Goal: Complete application form: Complete application form

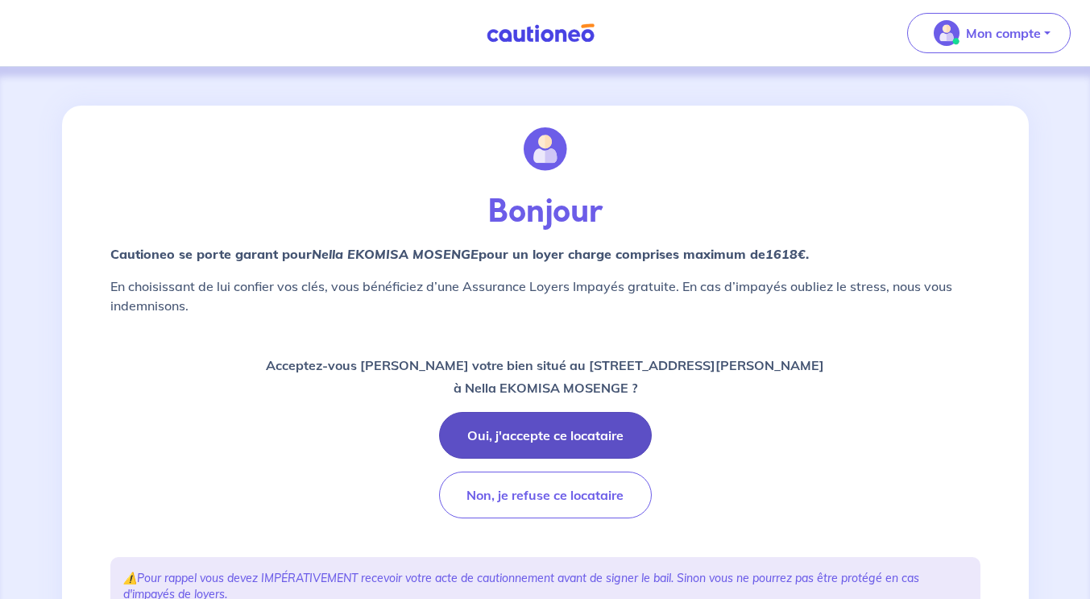
click at [511, 447] on button "Oui, j'accepte ce locataire" at bounding box center [545, 435] width 213 height 47
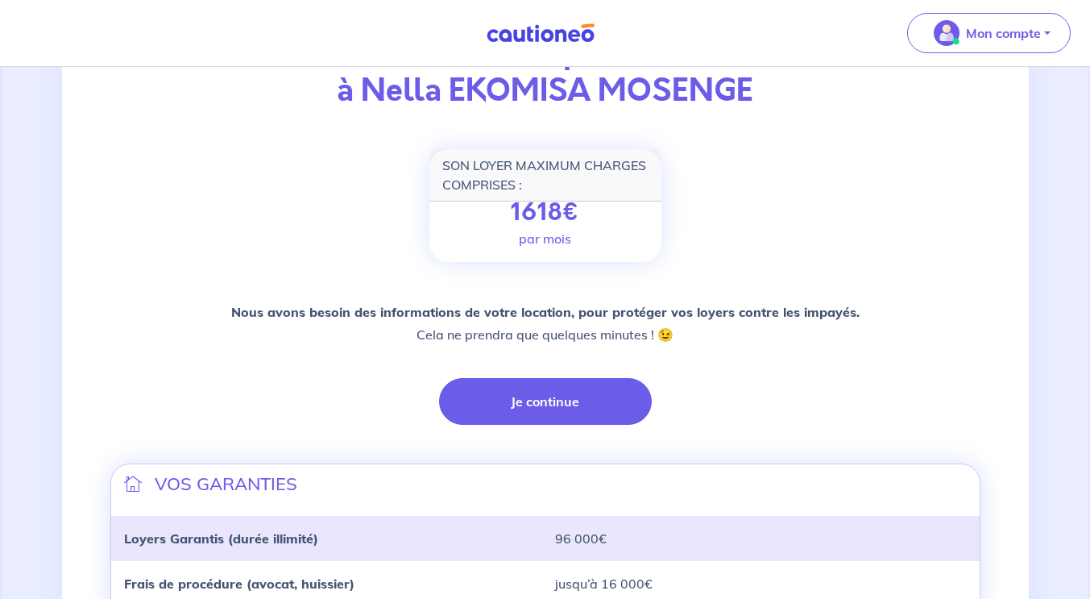
scroll to position [161, 0]
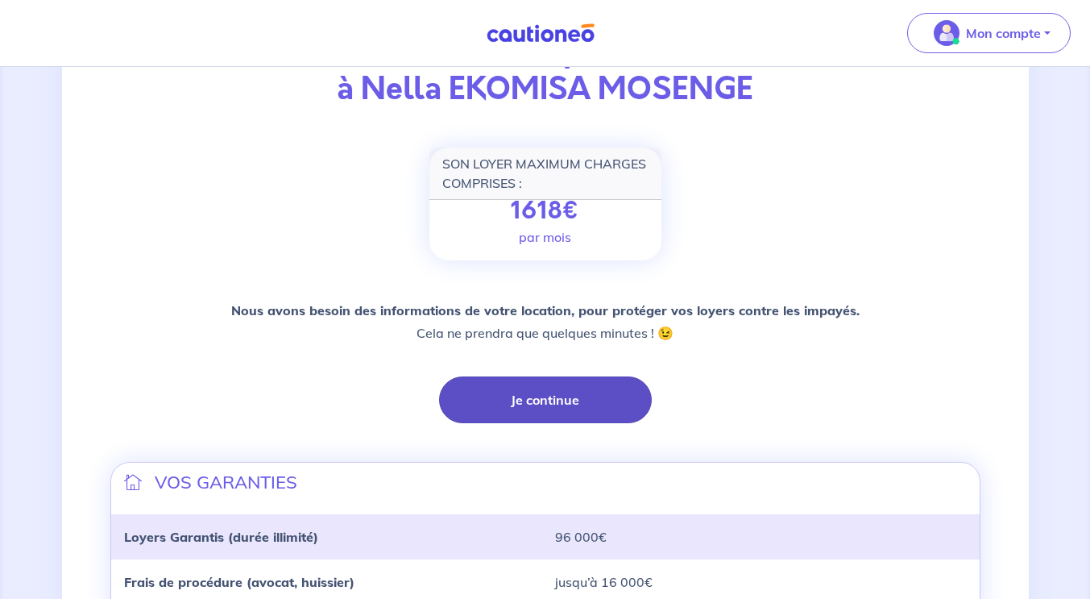
click at [541, 408] on button "Je continue" at bounding box center [545, 399] width 213 height 47
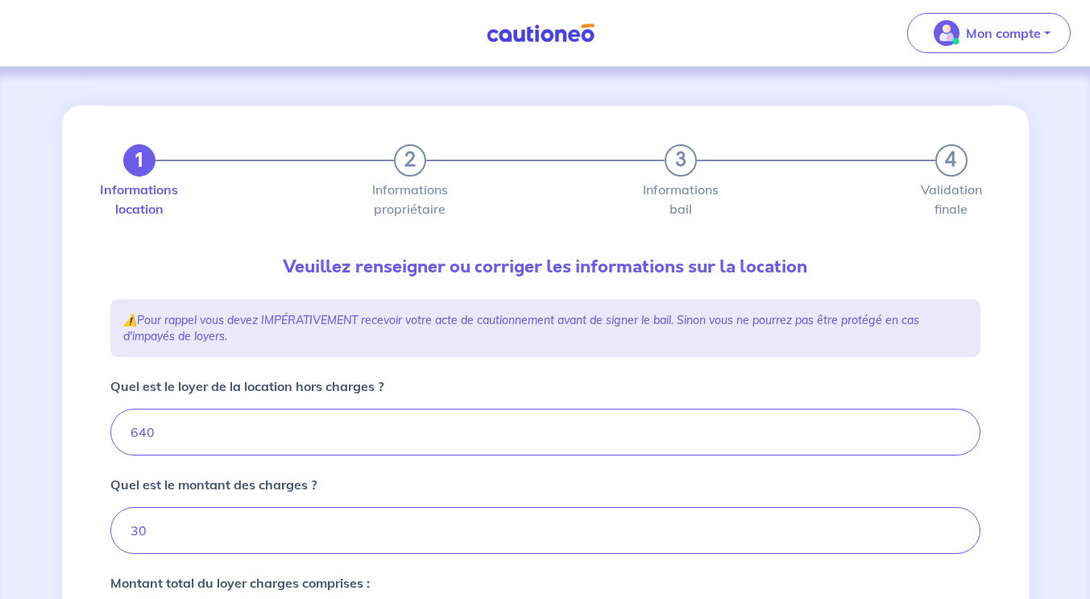
type input "670"
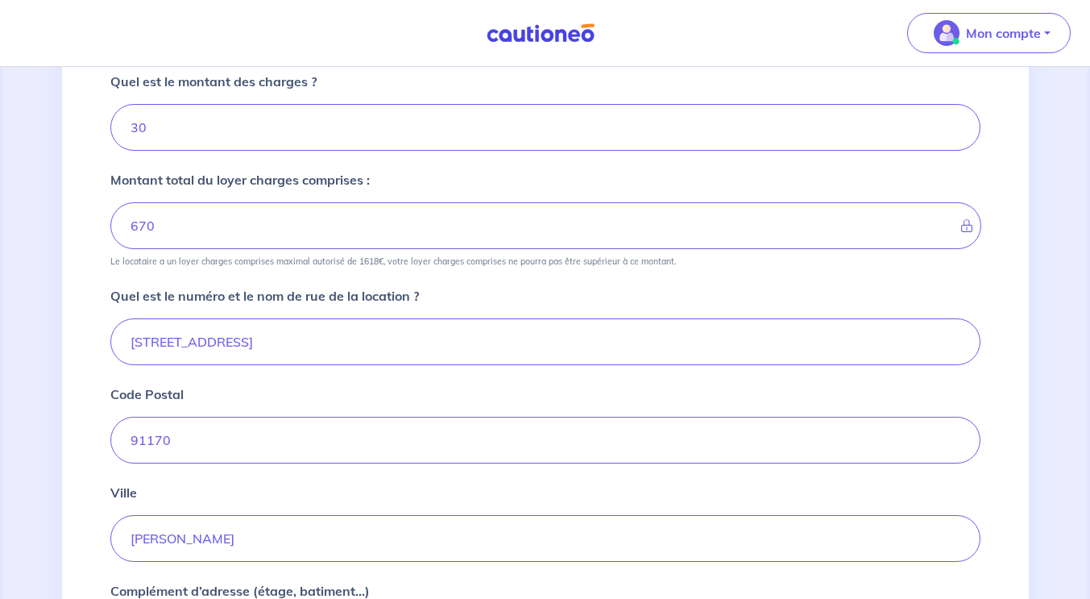
scroll to position [638, 0]
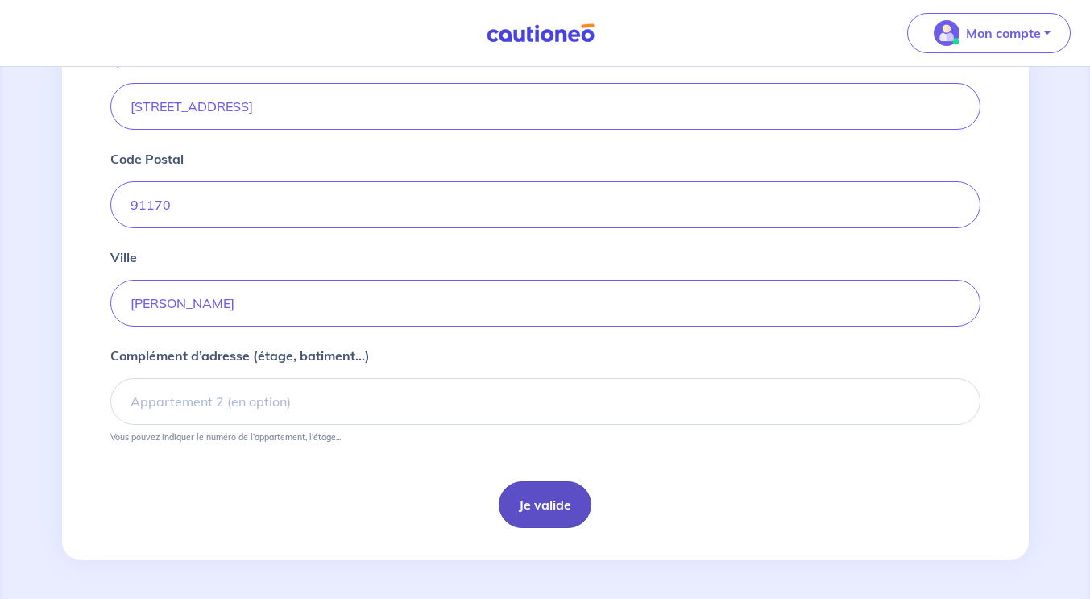
click at [533, 498] on button "Je valide" at bounding box center [545, 504] width 93 height 47
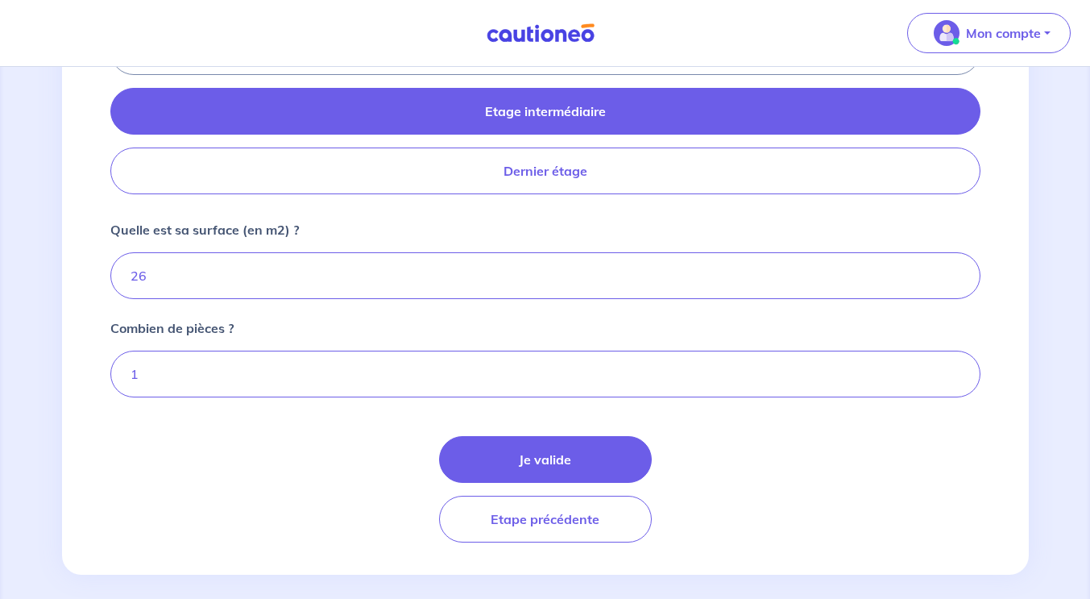
scroll to position [780, 0]
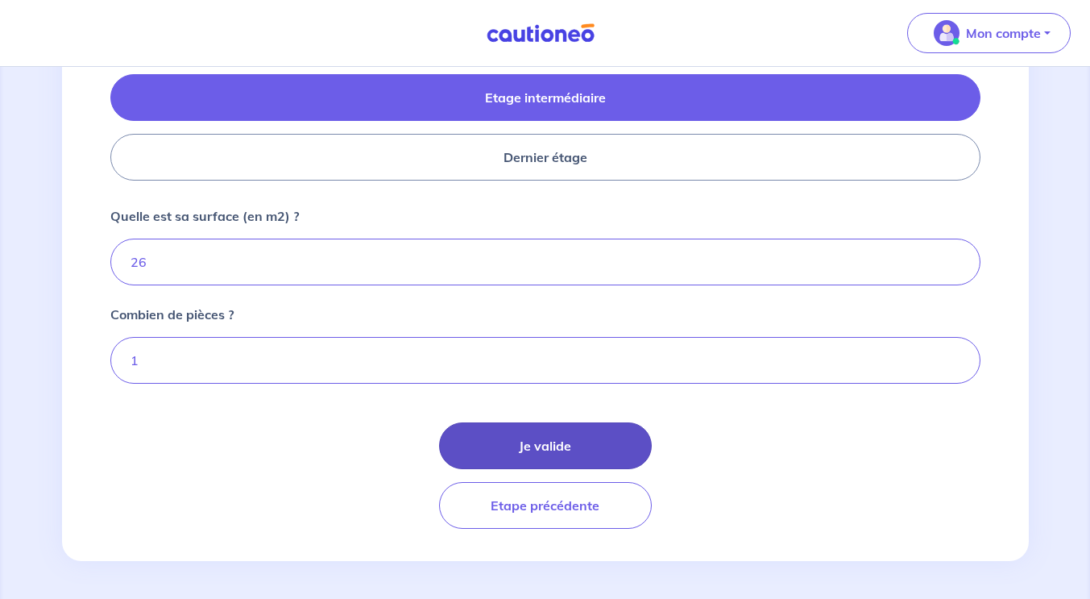
click at [512, 438] on button "Je valide" at bounding box center [545, 445] width 213 height 47
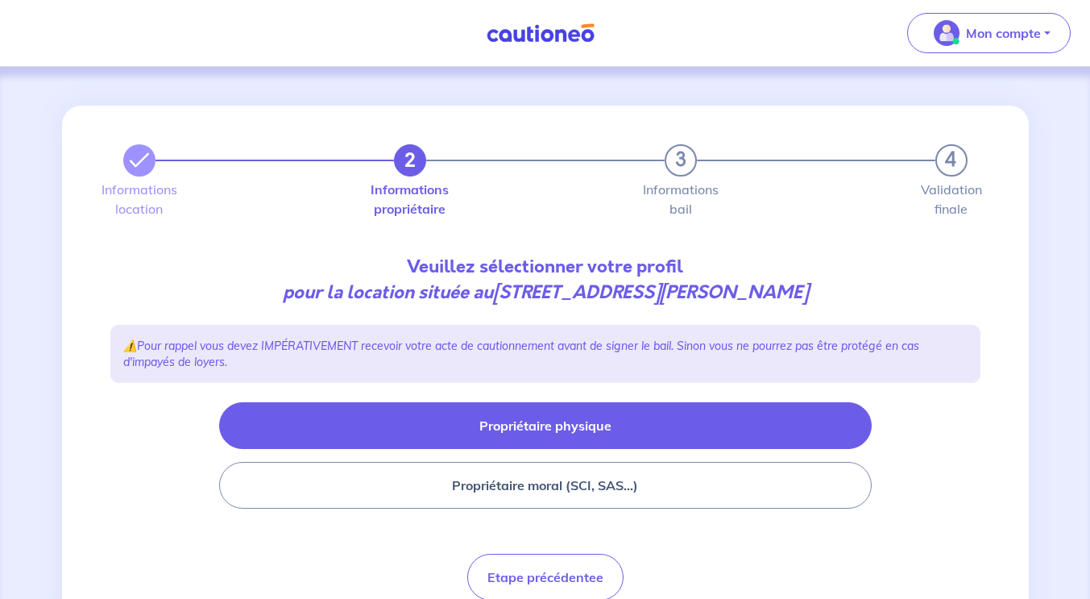
click at [528, 438] on button "Propriétaire physique" at bounding box center [545, 425] width 653 height 47
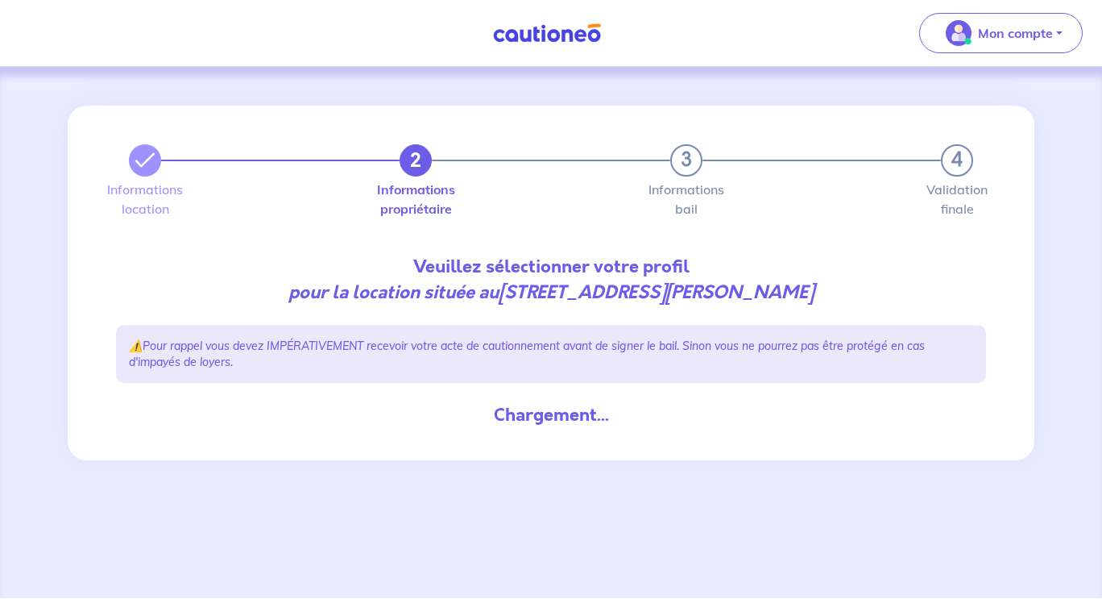
select select "FR"
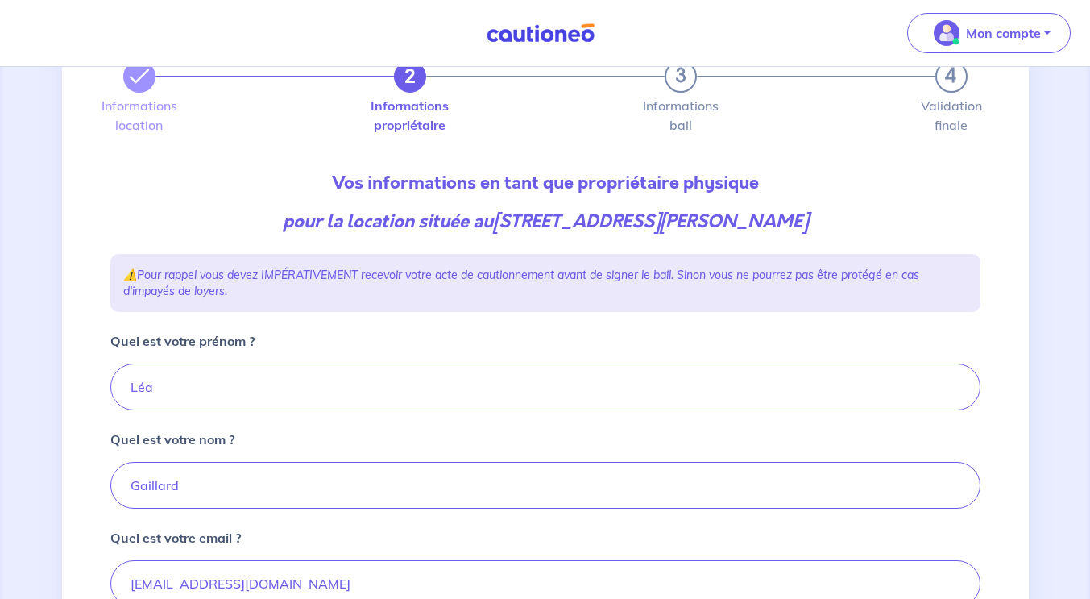
scroll to position [161, 0]
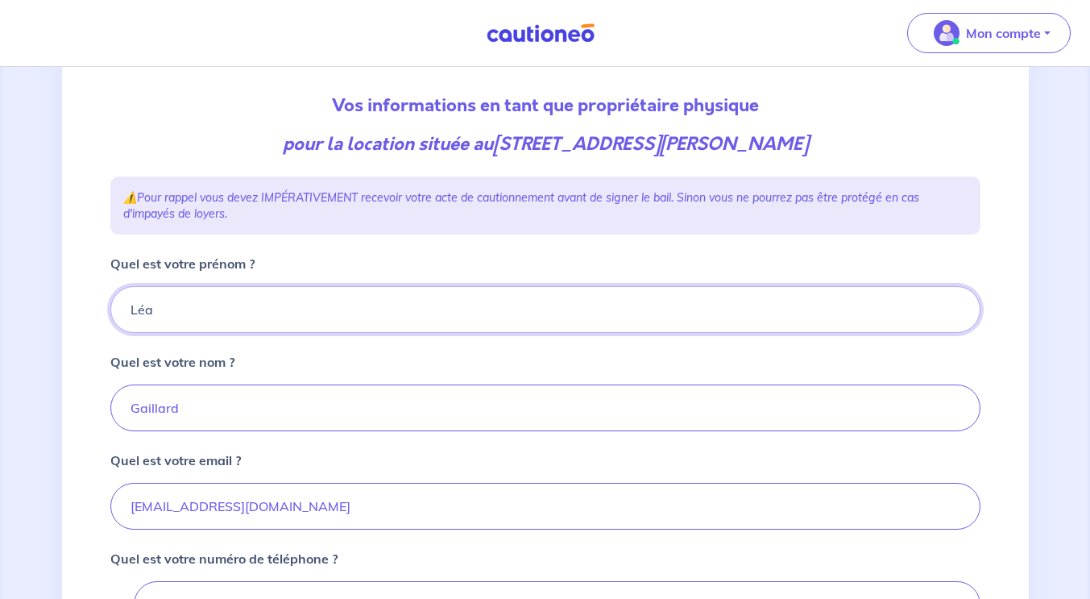
click at [204, 317] on input "Léa" at bounding box center [545, 309] width 870 height 47
click at [223, 319] on input "[PERSON_NAME]" at bounding box center [545, 309] width 870 height 47
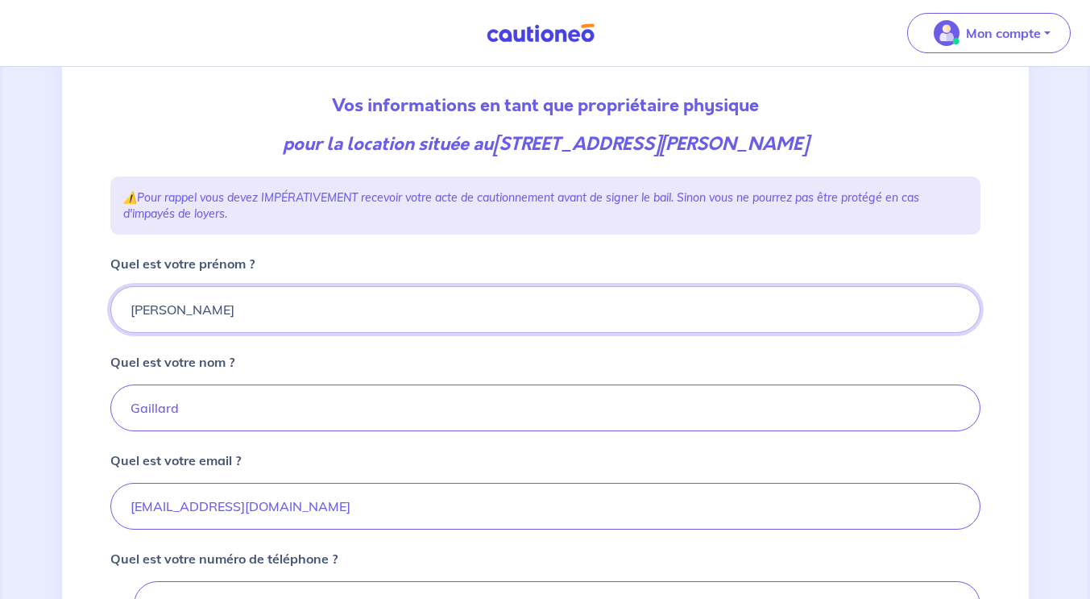
click at [223, 319] on input "[PERSON_NAME]" at bounding box center [545, 309] width 870 height 47
type input "[PERSON_NAME]"
click at [195, 410] on input "Gaillard" at bounding box center [545, 407] width 870 height 47
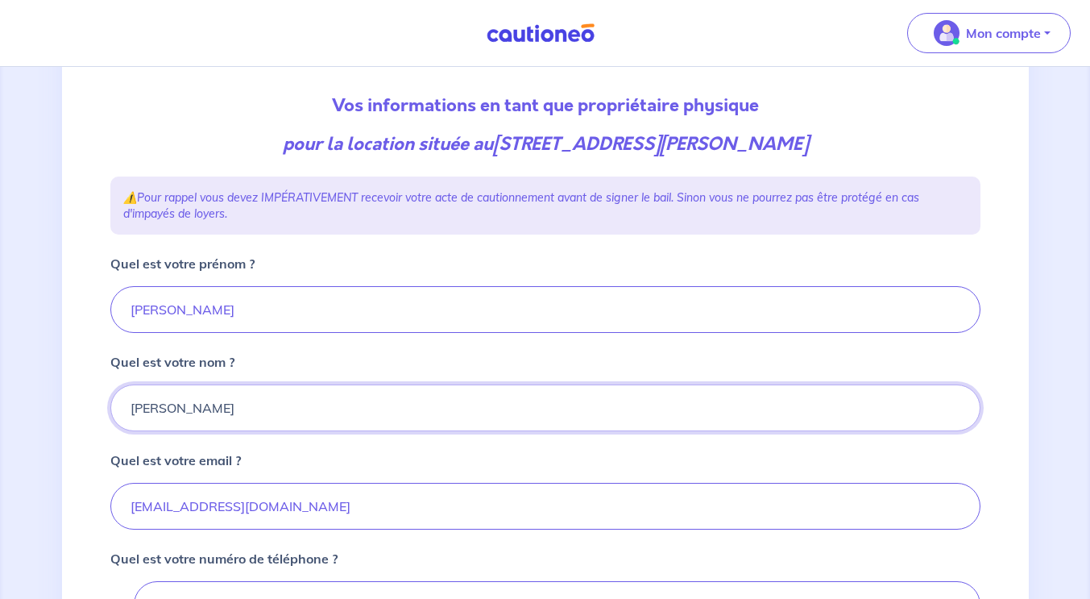
type input "[PERSON_NAME]"
click at [176, 511] on input "[EMAIL_ADDRESS][DOMAIN_NAME]" at bounding box center [545, 506] width 870 height 47
type input "[PERSON_NAME][EMAIL_ADDRESS][DOMAIN_NAME]"
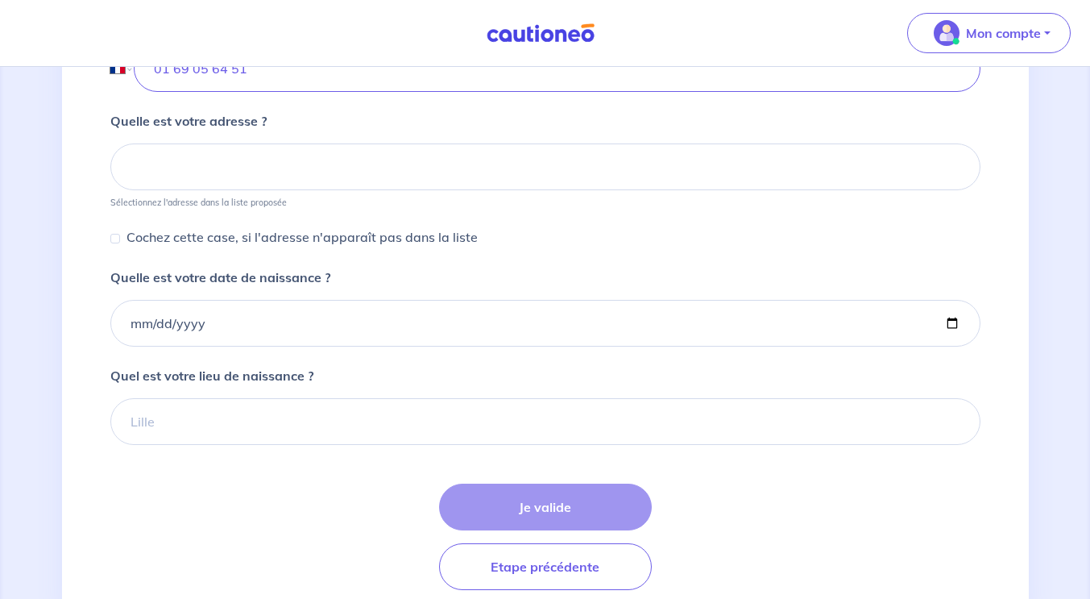
scroll to position [678, 0]
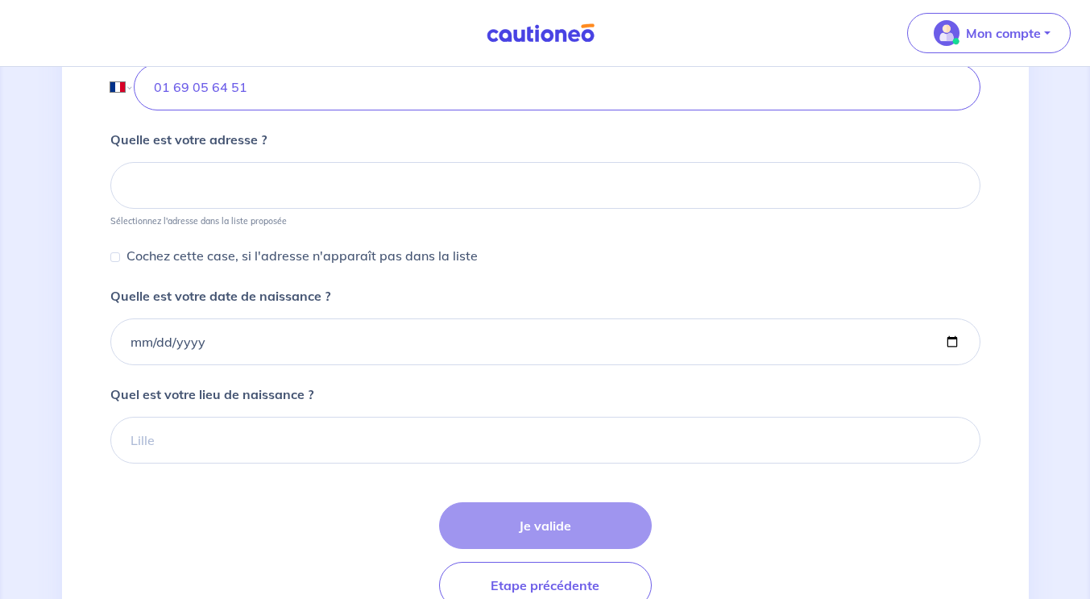
click at [934, 220] on small "Sélectionnez l'adresse dans la liste proposée" at bounding box center [545, 218] width 870 height 18
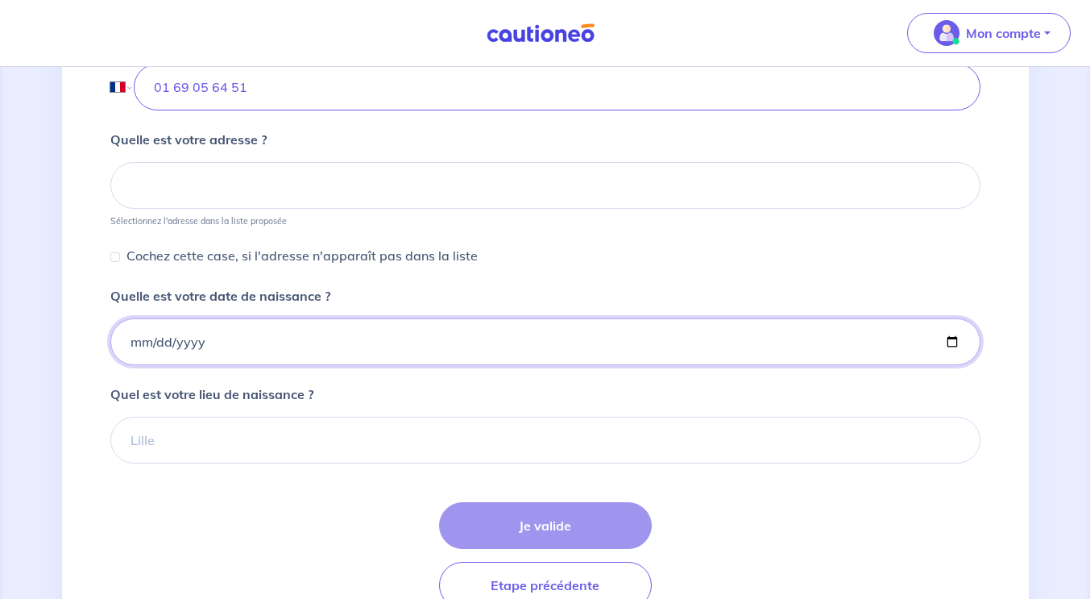
click at [135, 342] on input "Quelle est votre date de naissance ?" at bounding box center [545, 341] width 870 height 47
type input "[DATE]"
click at [479, 384] on form "Quel est votre prénom ? [PERSON_NAME] est votre nom ? [PERSON_NAME] Quel est vo…" at bounding box center [545, 173] width 870 height 872
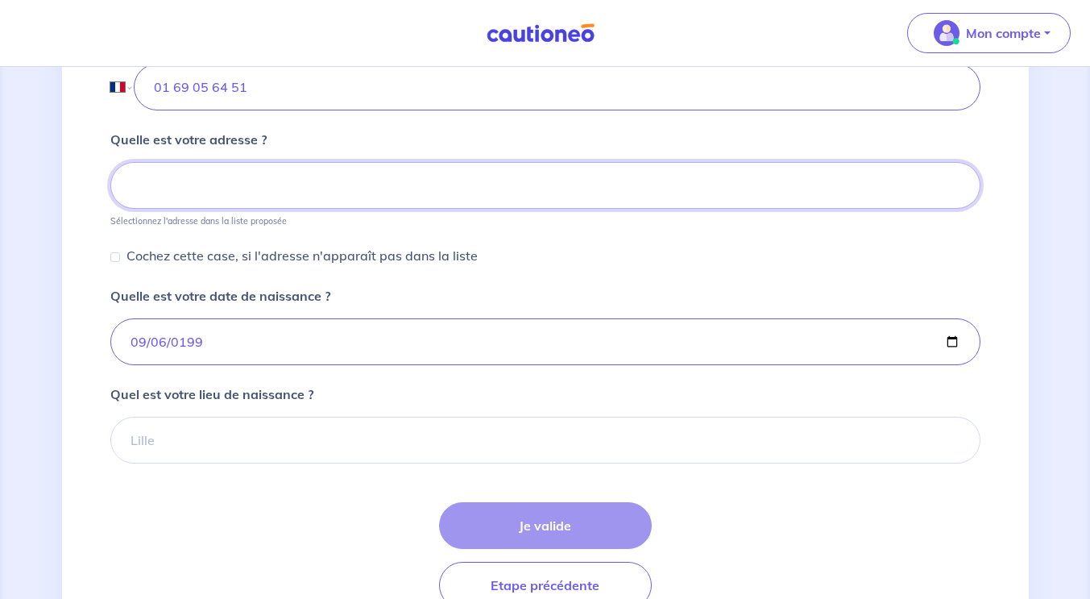
click at [238, 180] on input at bounding box center [545, 185] width 870 height 47
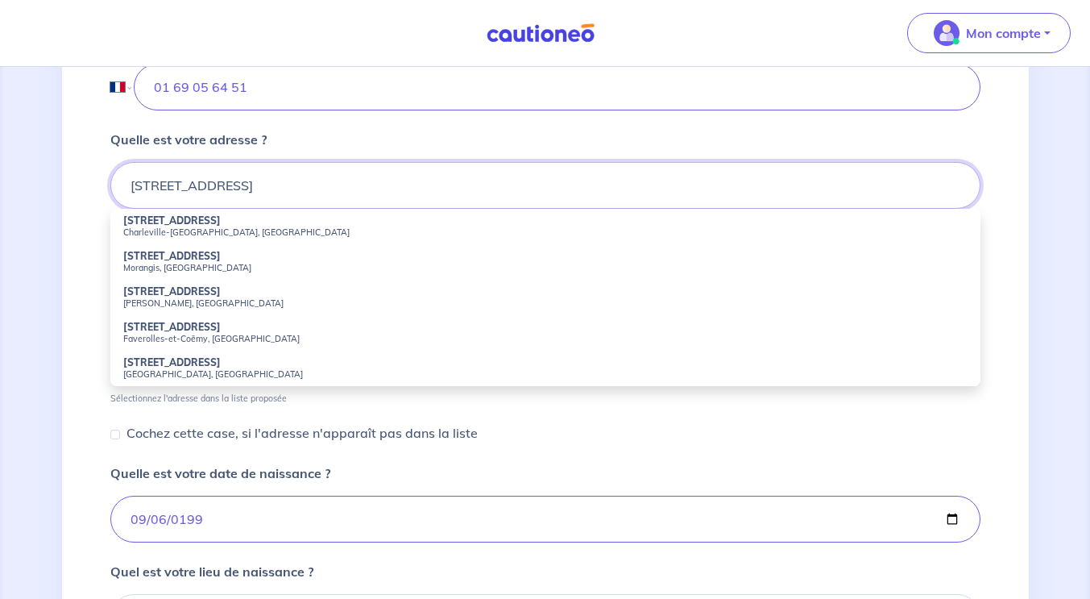
type input "[STREET_ADDRESS]"
click at [77, 198] on div "2 3 4 Informations location Informations propriétaire Informations bail Validat…" at bounding box center [545, 122] width 967 height 1391
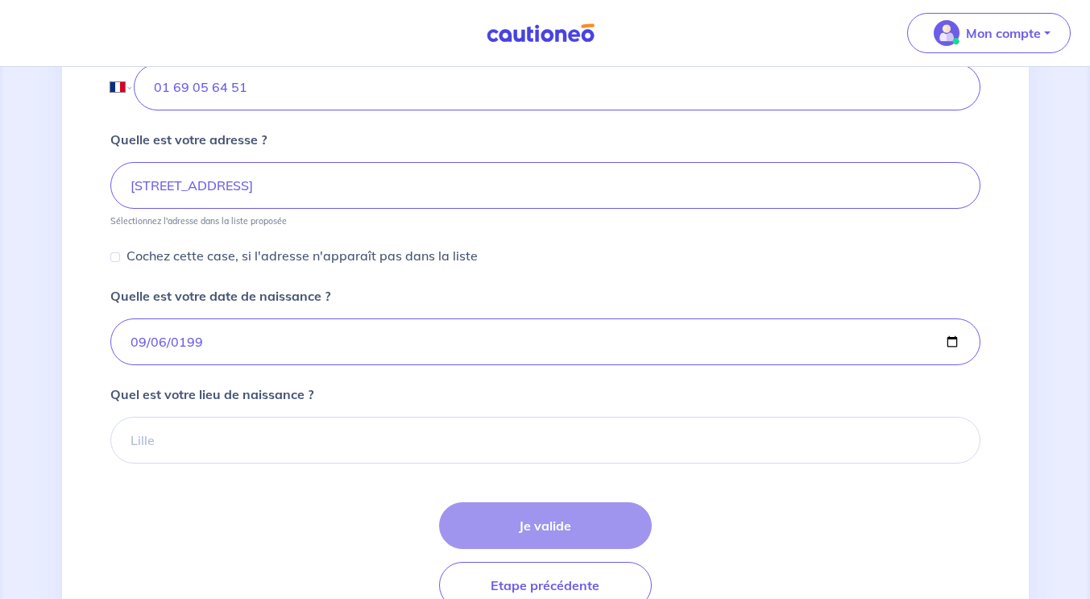
click at [121, 255] on div "Cochez cette case, si l'adresse n'apparaît pas dans la liste" at bounding box center [293, 255] width 367 height 19
click at [136, 255] on p "Cochez cette case, si l'adresse n'apparaît pas dans la liste" at bounding box center [302, 255] width 351 height 19
click at [120, 255] on input "Cochez cette case, si l'adresse n'apparaît pas dans la liste" at bounding box center [115, 257] width 10 height 10
checkbox input "true"
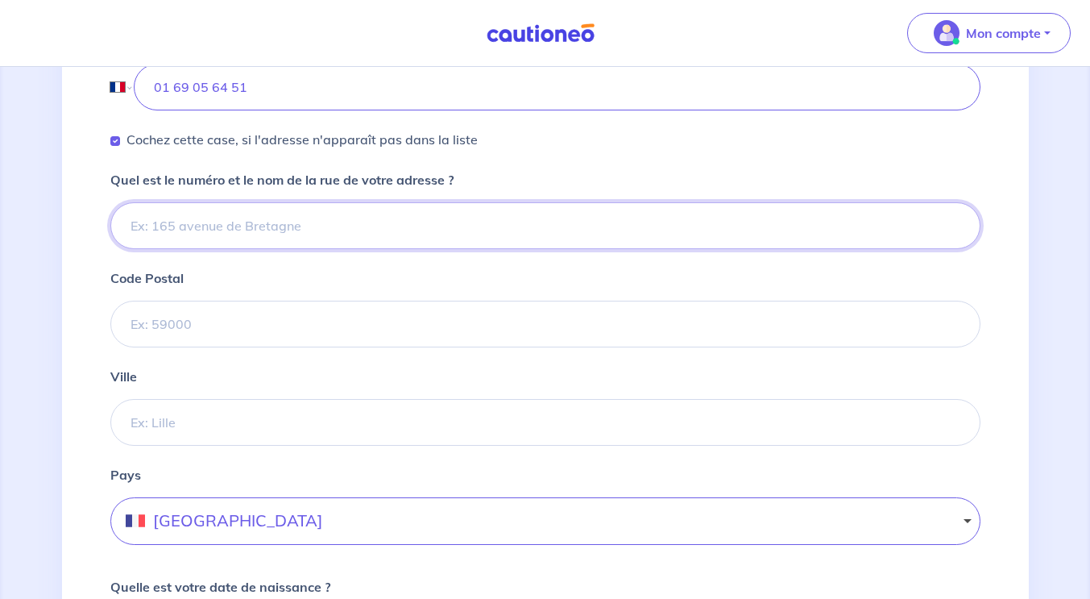
click at [210, 234] on input "Quel est le numéro et le nom de la rue de votre adresse ?" at bounding box center [545, 225] width 870 height 47
type input "[STREET_ADDRESS]"
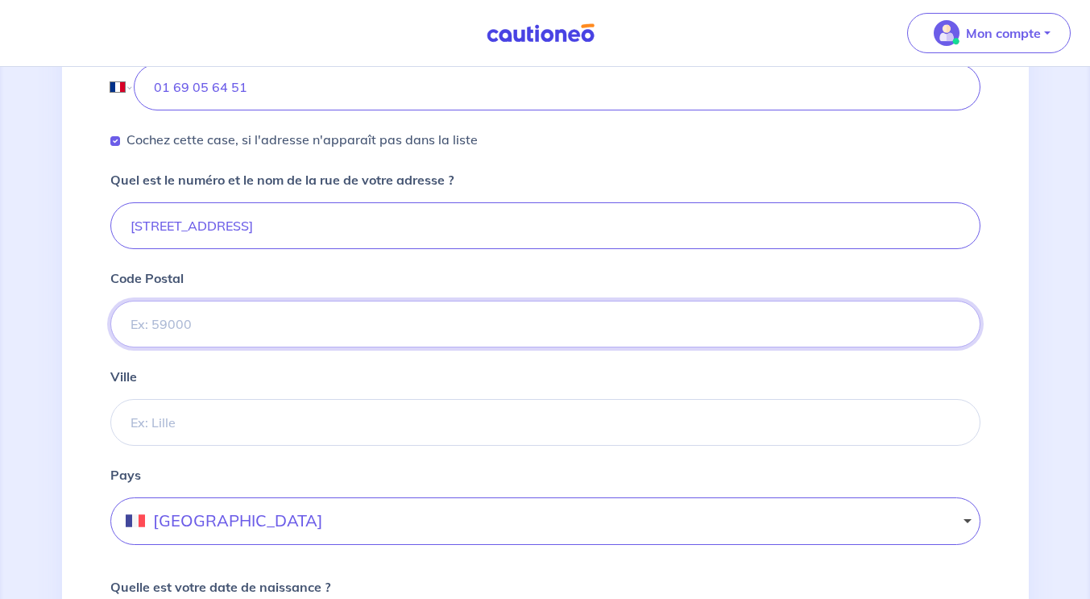
click at [229, 318] on input "Code Postal" at bounding box center [545, 324] width 870 height 47
type input "91170"
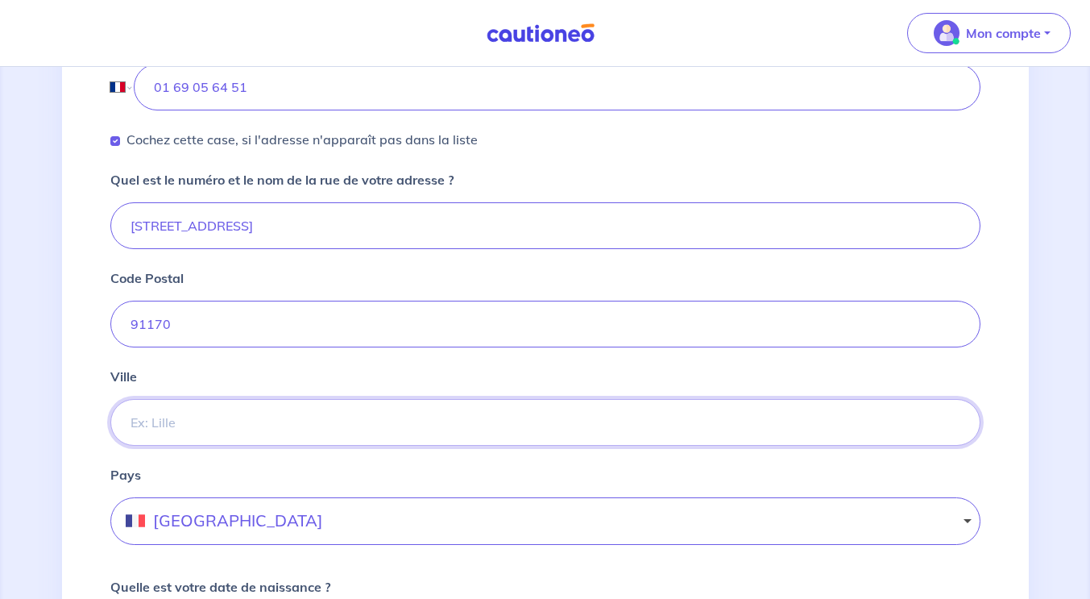
click at [216, 416] on input "Ville" at bounding box center [545, 422] width 870 height 47
type input "[PERSON_NAME]"
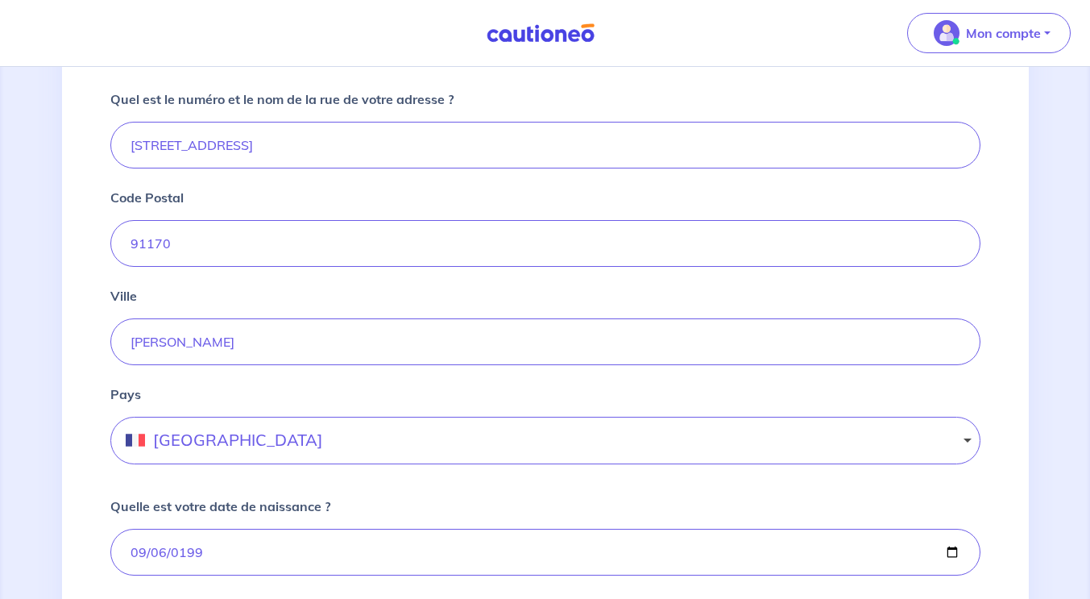
scroll to position [1049, 0]
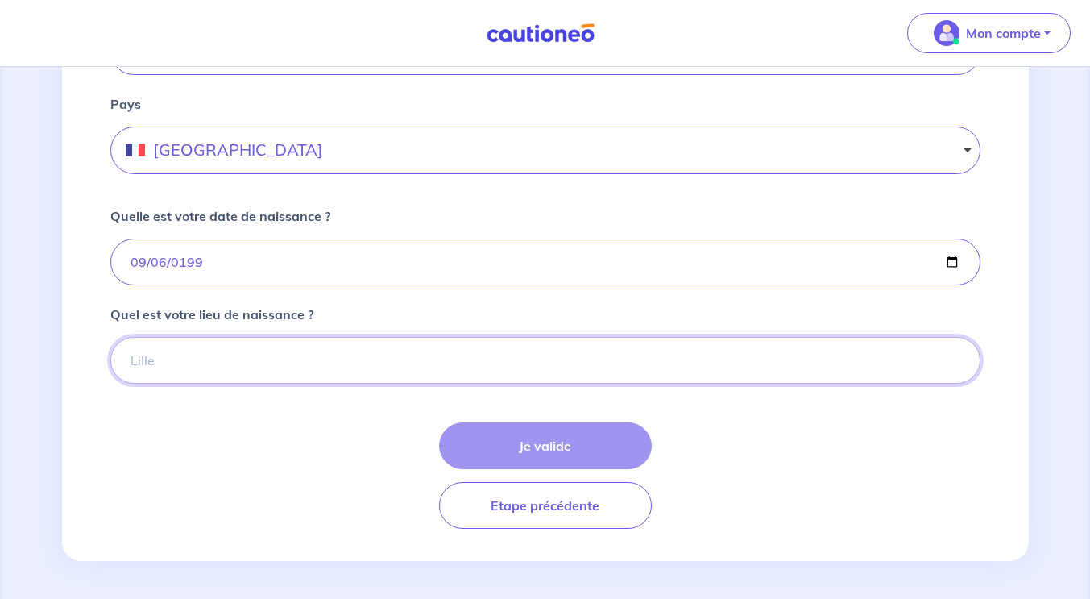
click at [285, 355] on input "Quel est votre lieu de naissance ?" at bounding box center [545, 360] width 870 height 47
type input "COURCOURONNES"
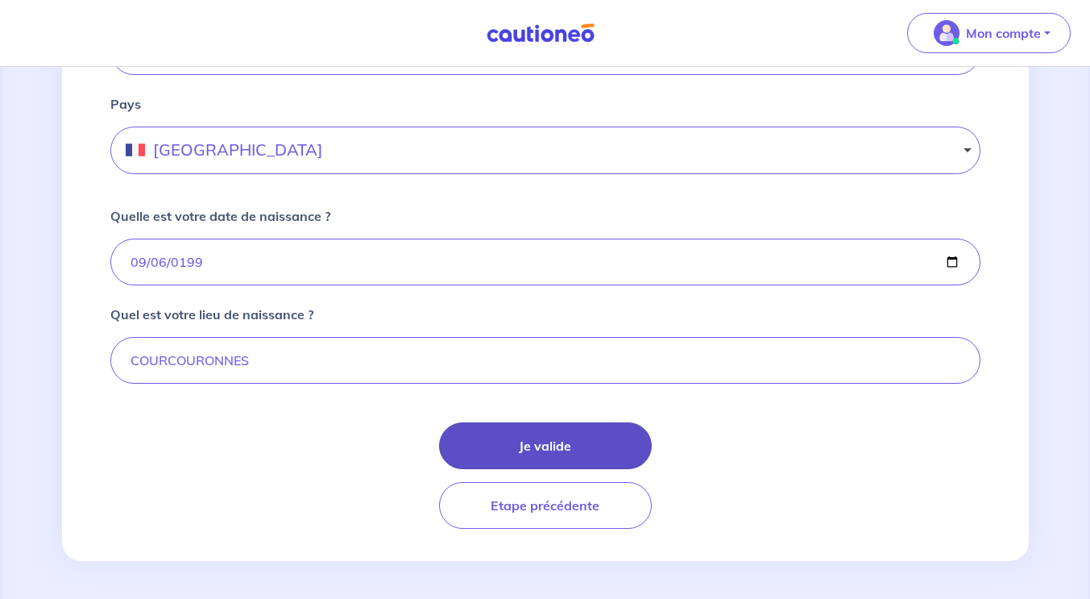
click at [579, 447] on button "Je valide" at bounding box center [545, 445] width 213 height 47
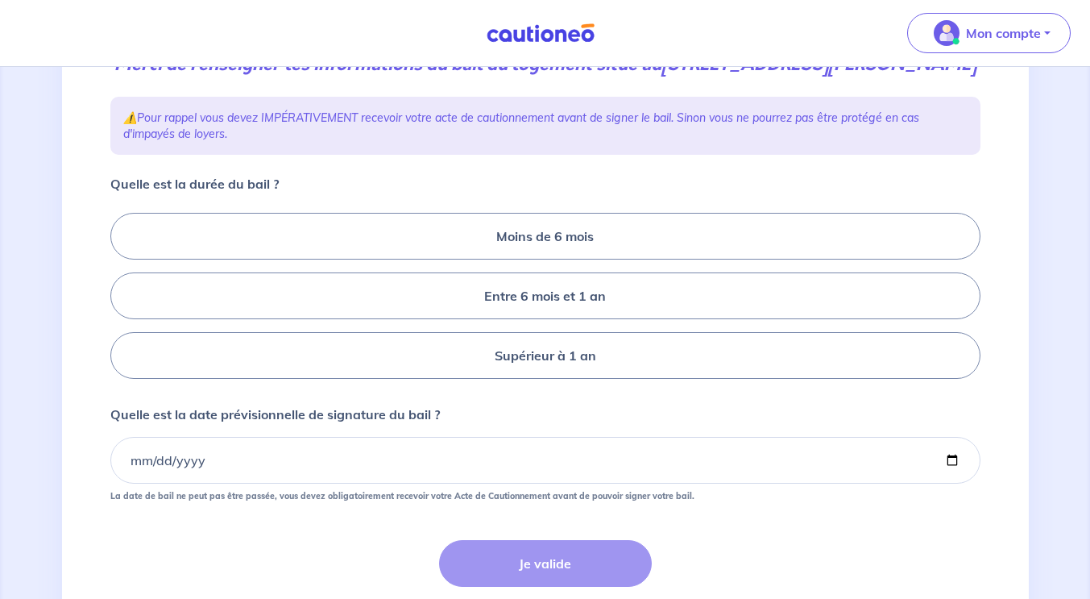
scroll to position [242, 0]
click at [587, 378] on label "Supérieur à 1 an" at bounding box center [545, 354] width 870 height 47
click at [121, 301] on input "Supérieur à 1 an" at bounding box center [115, 295] width 10 height 10
radio input "true"
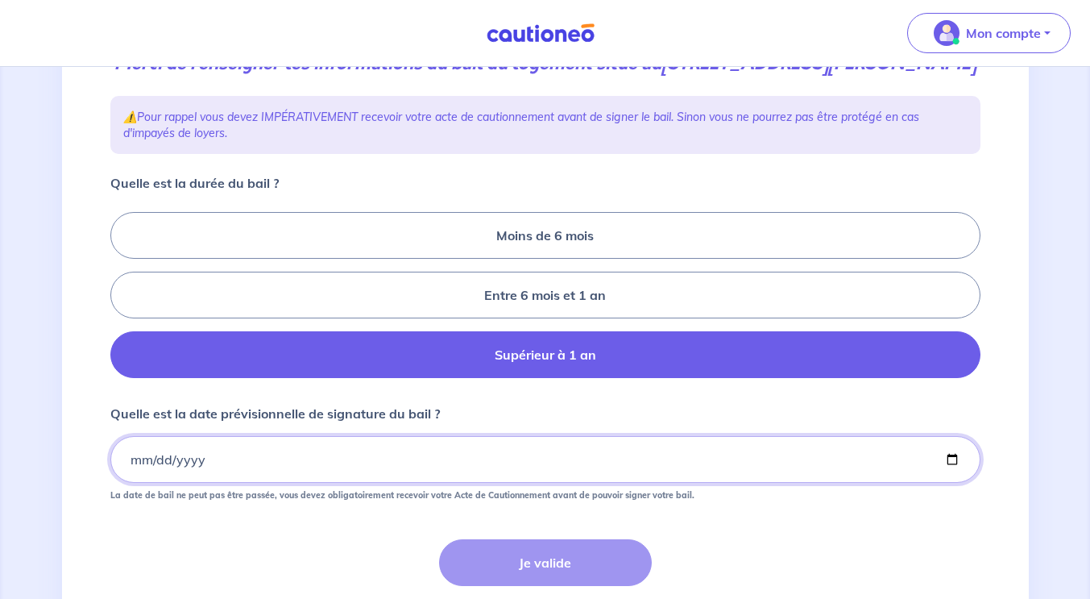
click at [288, 483] on input "Quelle est la date prévisionnelle de signature du bail ?" at bounding box center [545, 459] width 870 height 47
click at [950, 479] on input "Quelle est la date prévisionnelle de signature du bail ?" at bounding box center [545, 459] width 870 height 47
type input "[DATE]"
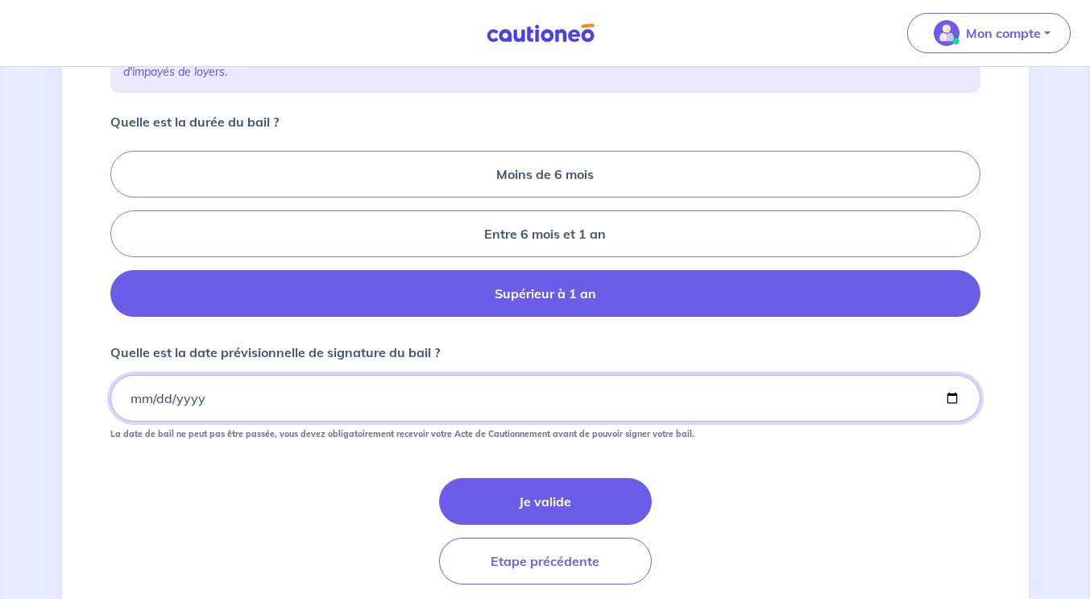
scroll to position [385, 0]
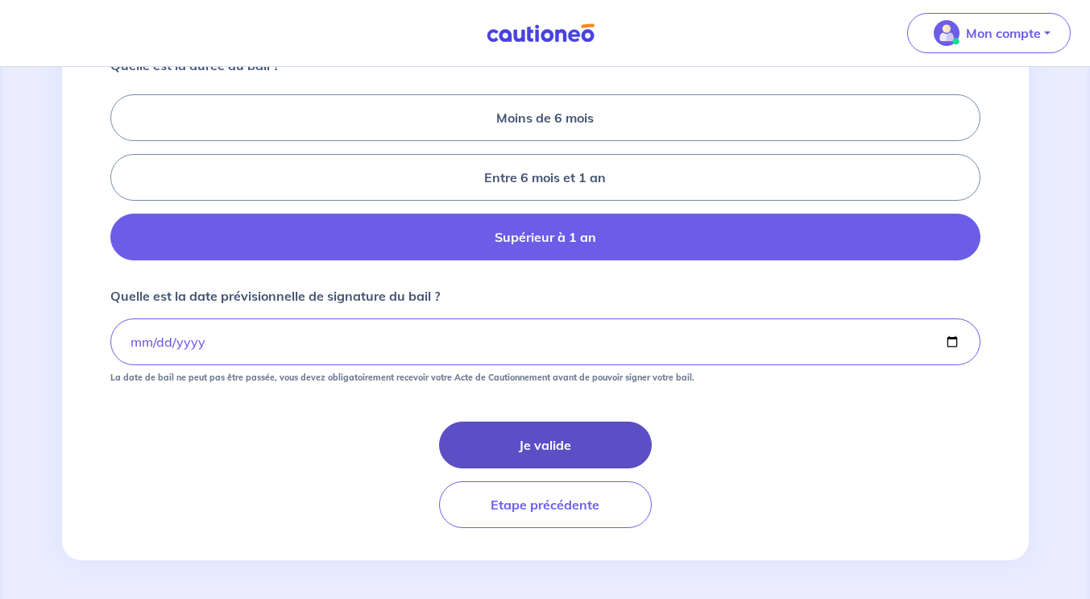
click at [563, 442] on button "Je valide" at bounding box center [545, 444] width 213 height 47
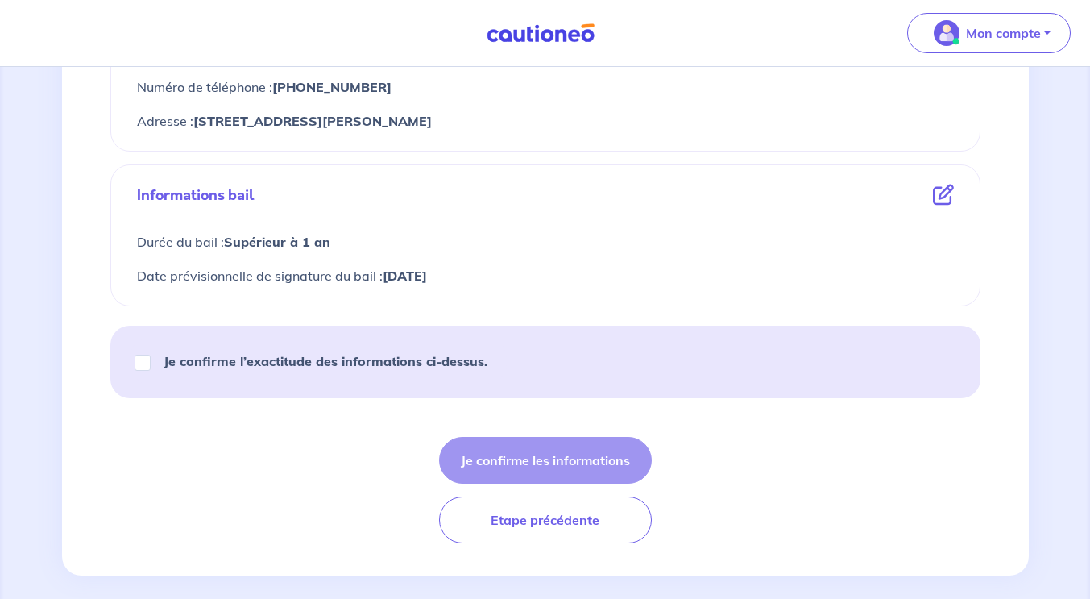
scroll to position [806, 0]
click at [257, 356] on strong "Je confirme l’exactitude des informations ci-dessus." at bounding box center [326, 360] width 324 height 16
click at [151, 356] on input "Je confirme l’exactitude des informations ci-dessus." at bounding box center [143, 362] width 16 height 16
checkbox input "true"
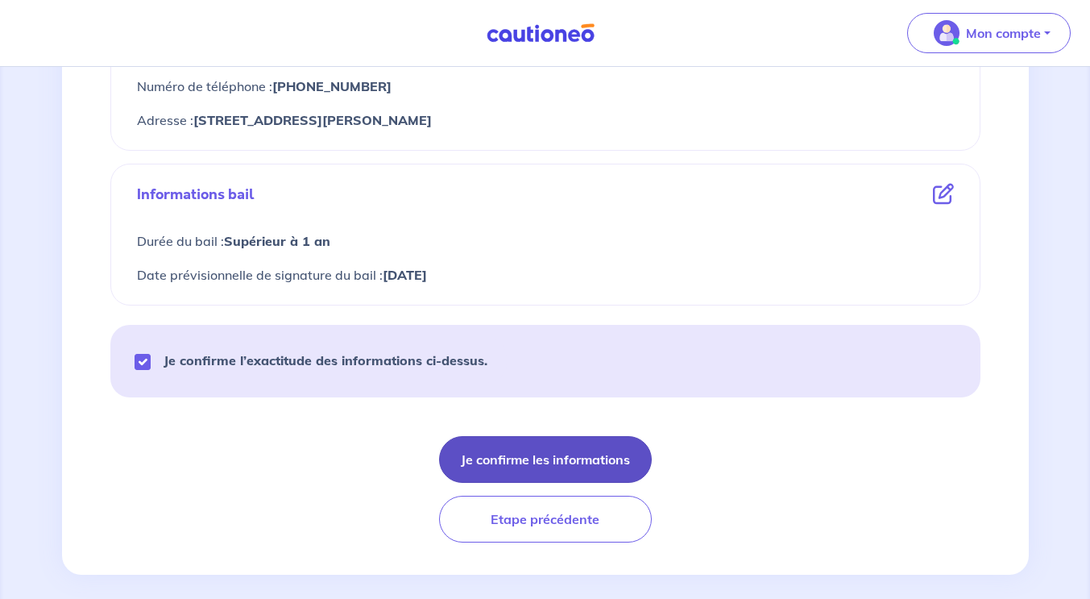
click at [606, 463] on button "Je confirme les informations" at bounding box center [545, 459] width 213 height 47
